Goal: Find specific page/section: Find specific page/section

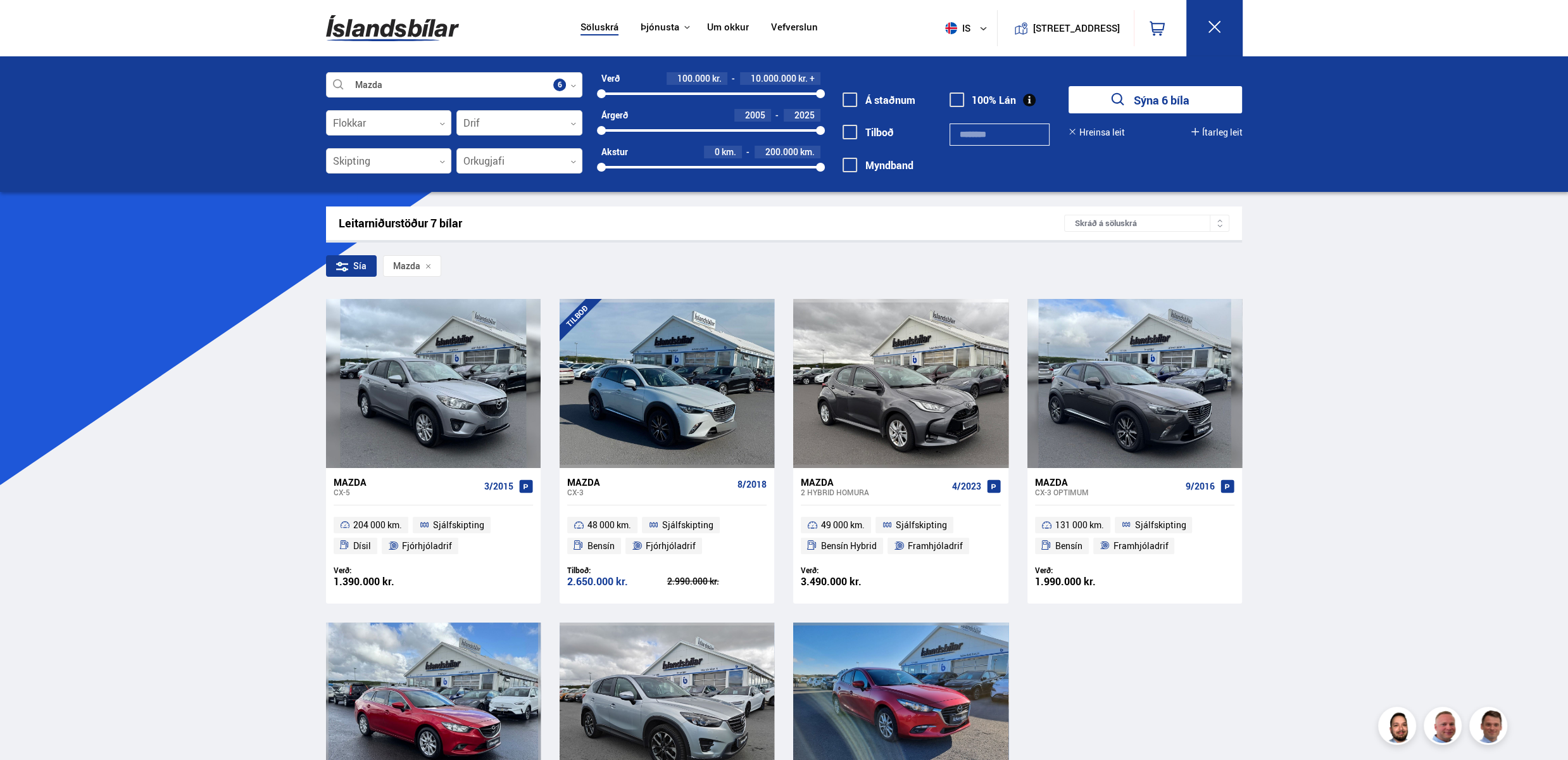
click at [407, 31] on img at bounding box center [392, 27] width 133 height 41
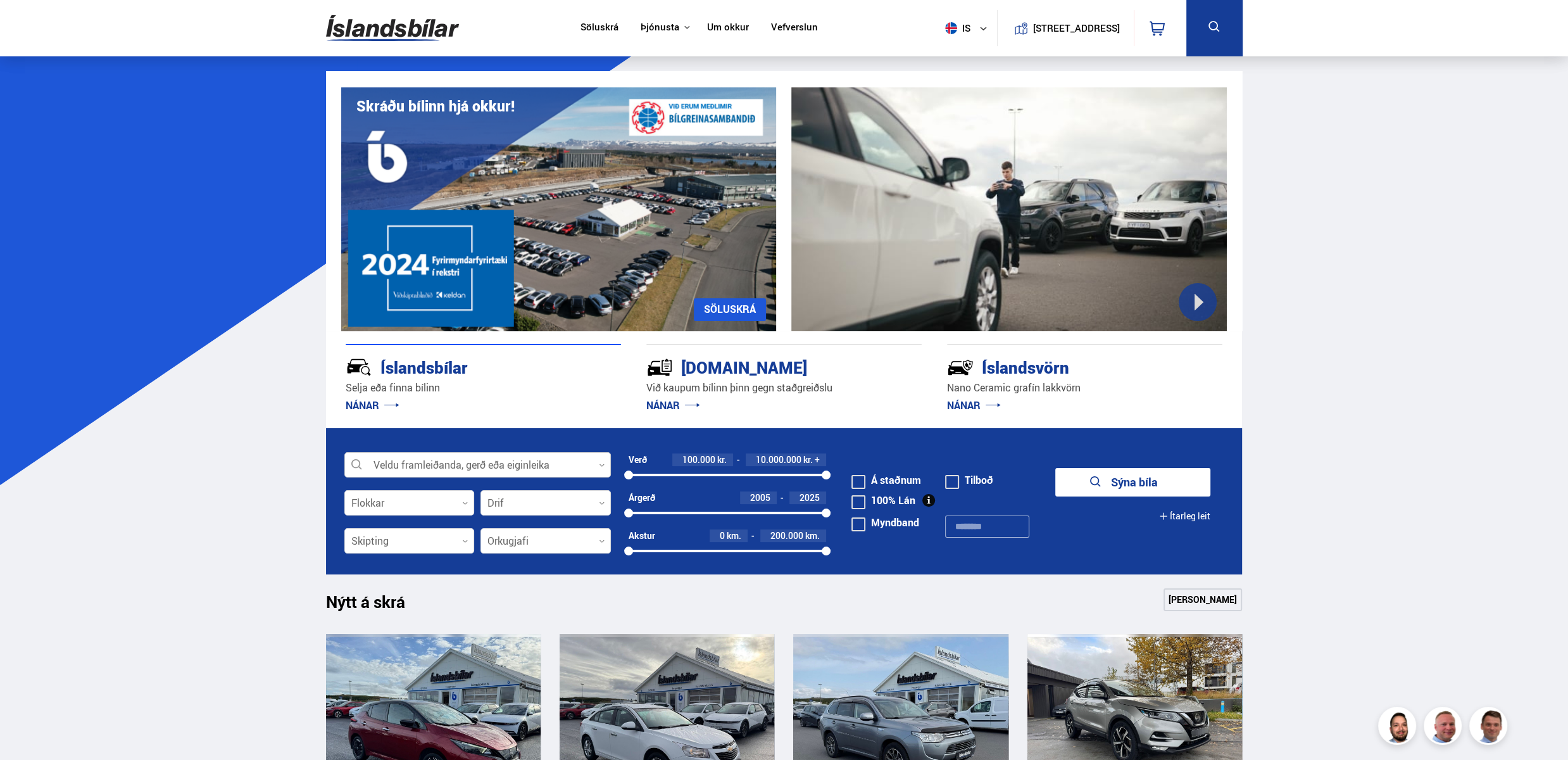
click at [597, 465] on div at bounding box center [477, 465] width 266 height 25
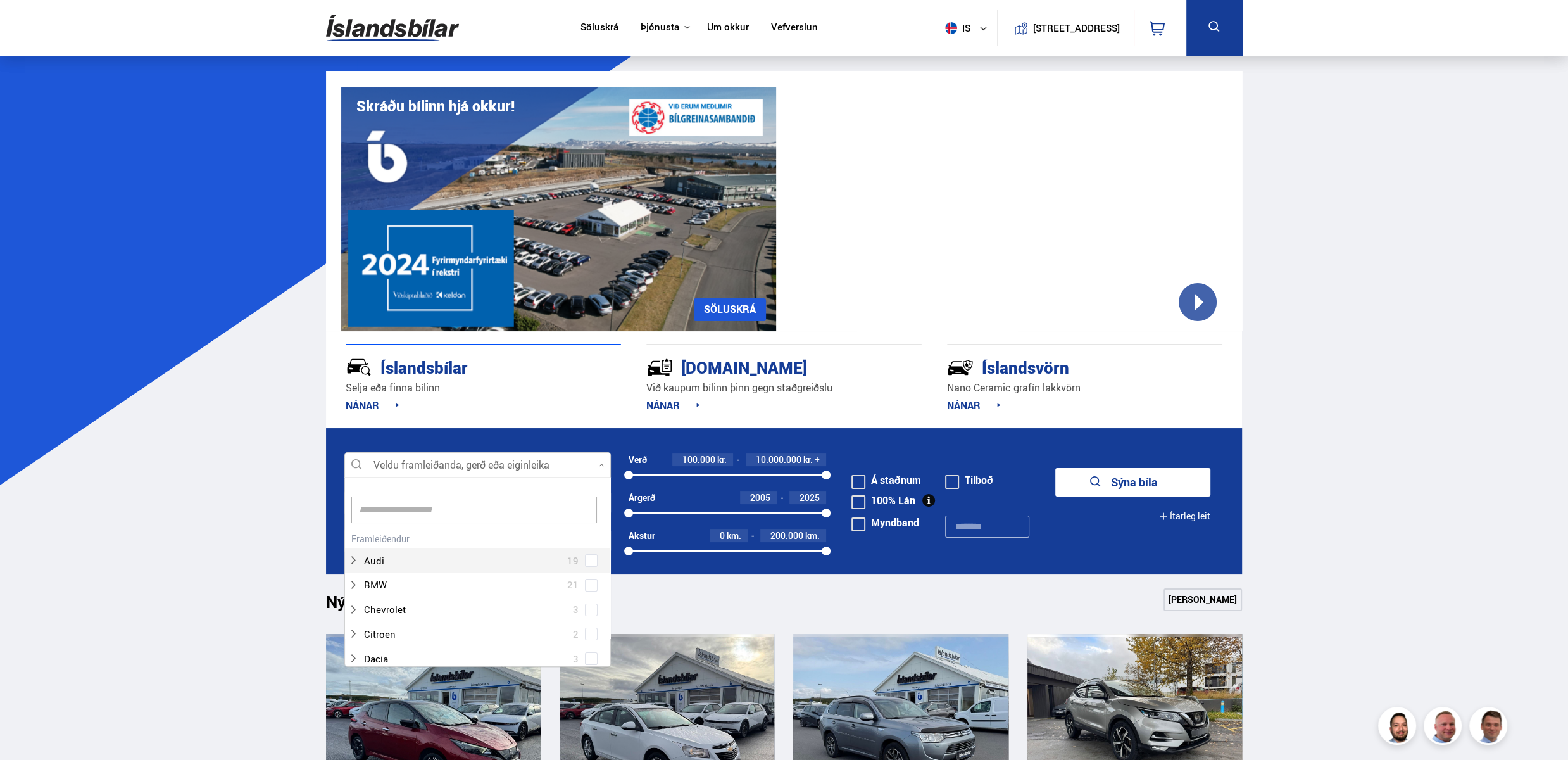
type input "*"
type input "**"
click at [585, 622] on div "Mazda 7" at bounding box center [478, 623] width 266 height 24
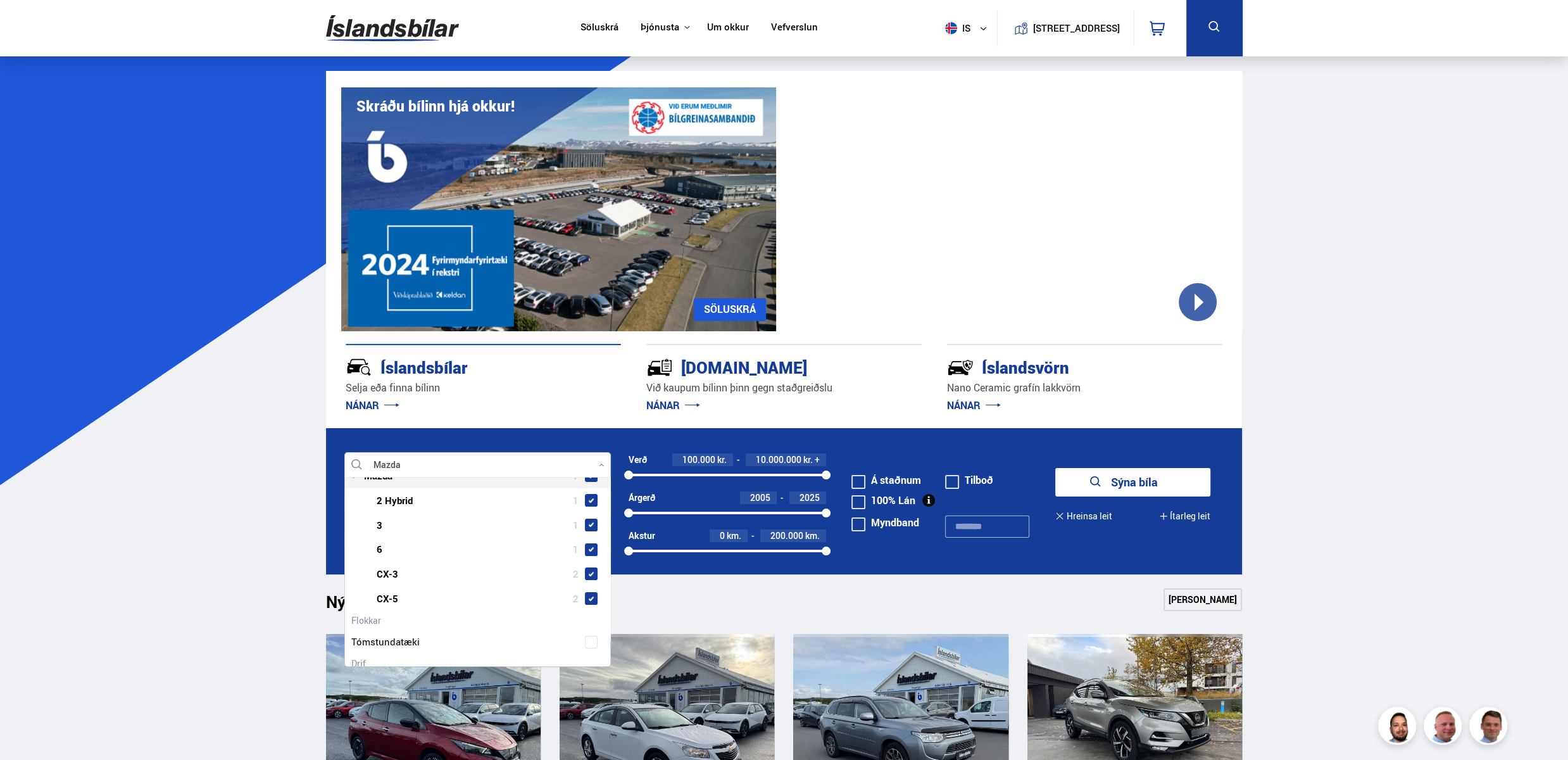
scroll to position [0, 0]
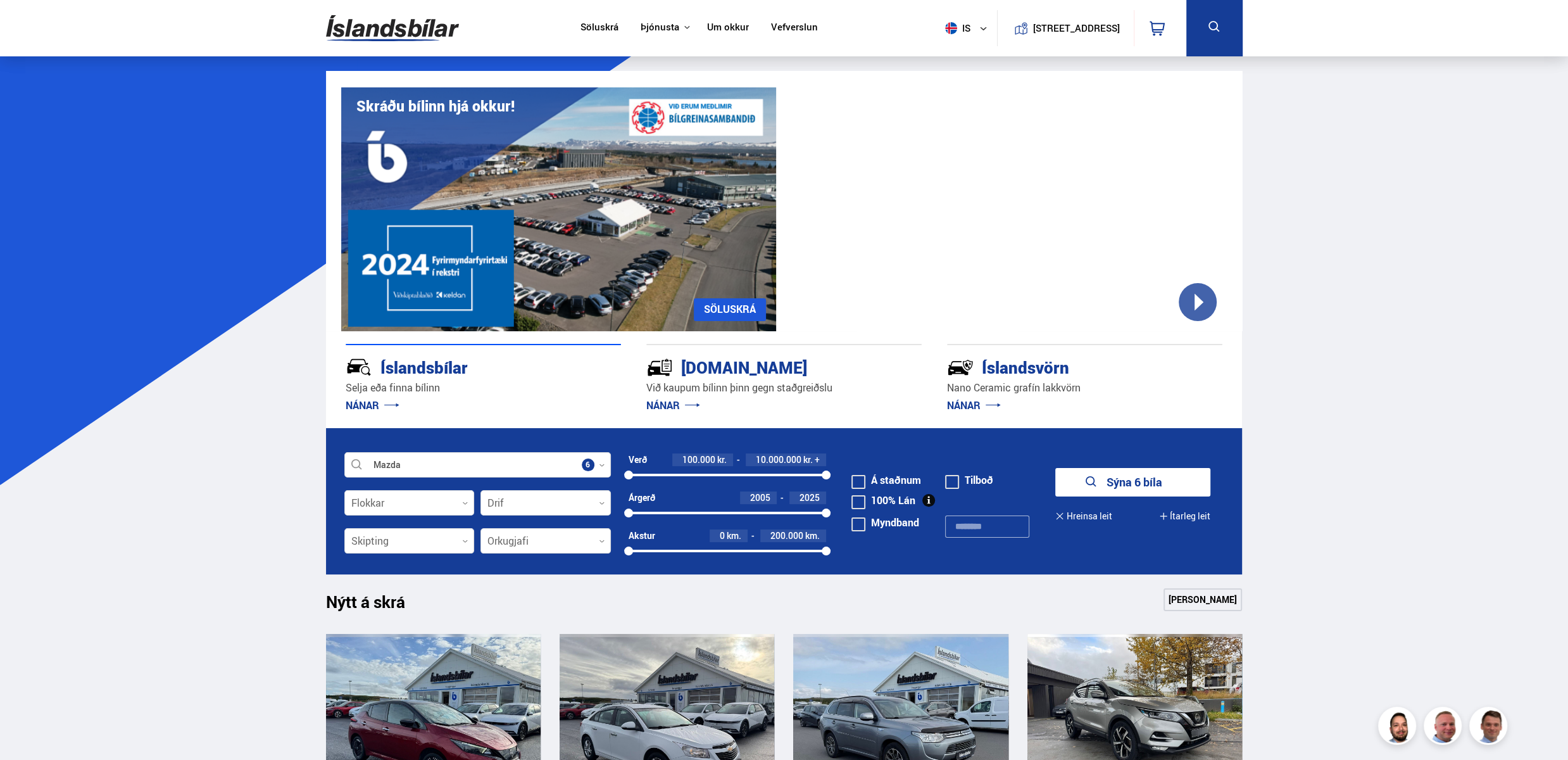
click at [1151, 485] on button "Sýna 6 bíla" at bounding box center [1133, 482] width 155 height 28
